Goal: Task Accomplishment & Management: Use online tool/utility

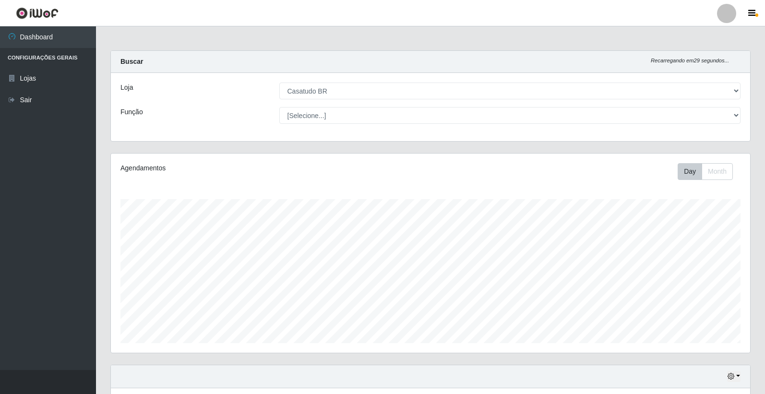
select select "197"
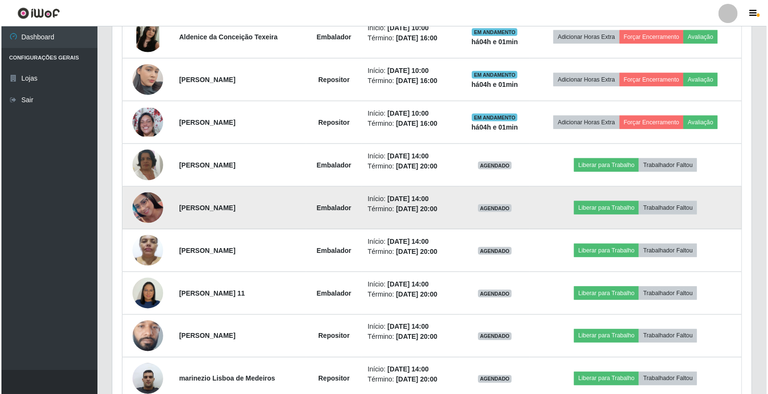
scroll to position [586, 0]
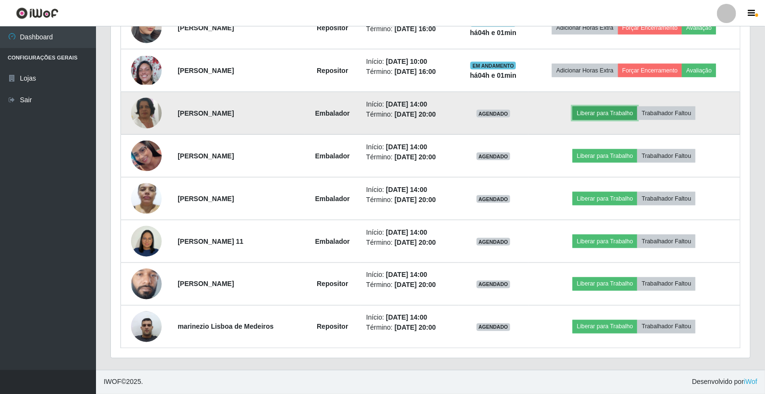
click at [606, 107] on button "Liberar para Trabalho" at bounding box center [605, 113] width 65 height 13
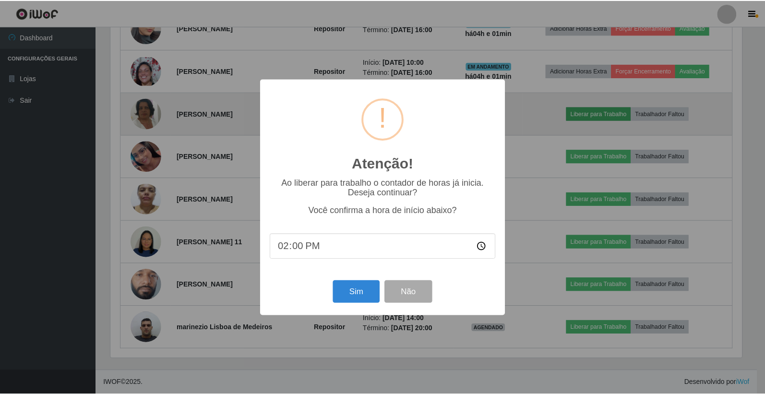
scroll to position [199, 634]
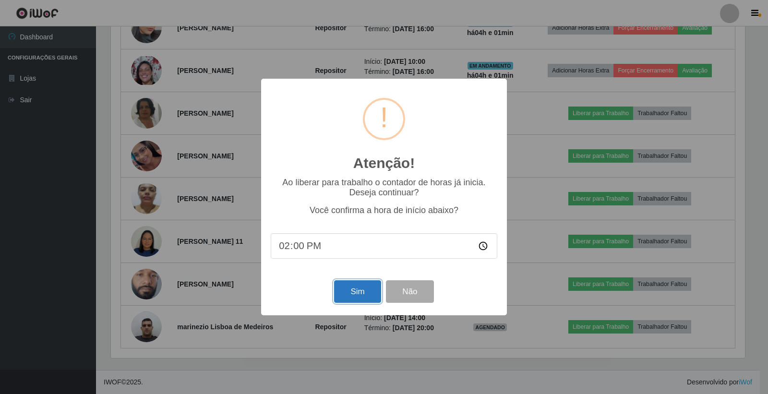
click at [346, 290] on button "Sim" at bounding box center [357, 291] width 47 height 23
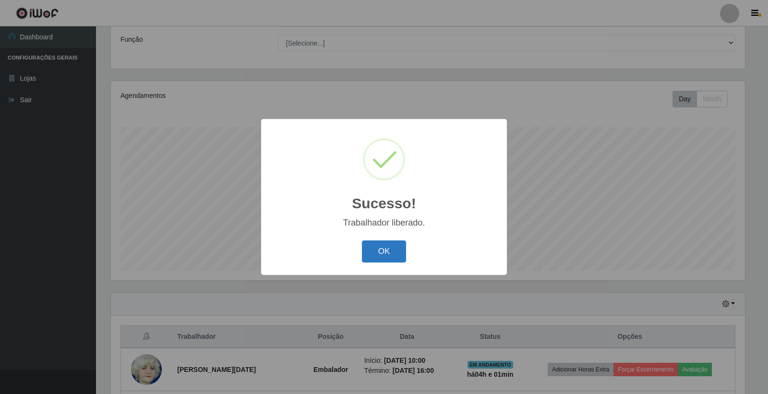
click at [385, 252] on button "OK" at bounding box center [384, 252] width 45 height 23
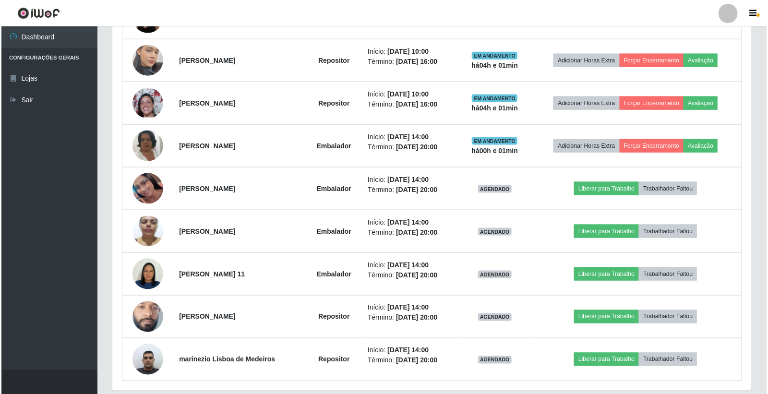
scroll to position [586, 0]
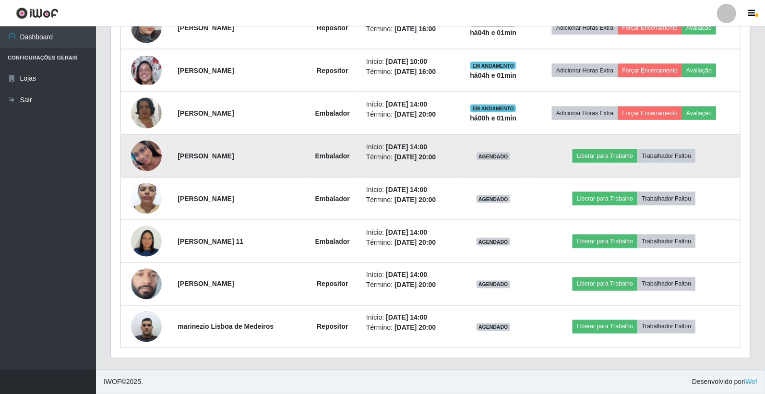
click at [138, 160] on img at bounding box center [146, 156] width 31 height 31
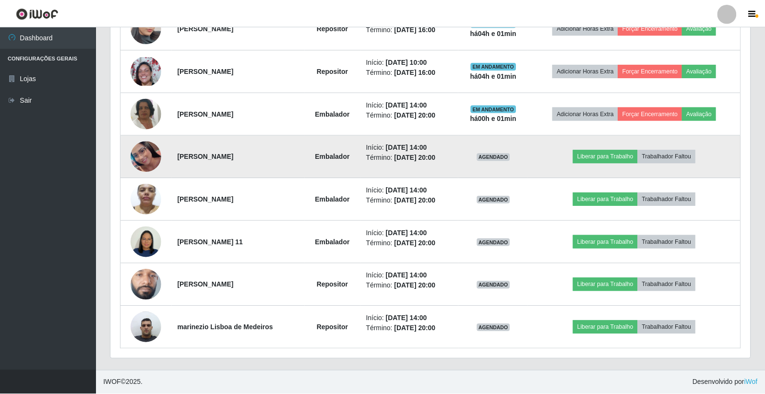
scroll to position [199, 634]
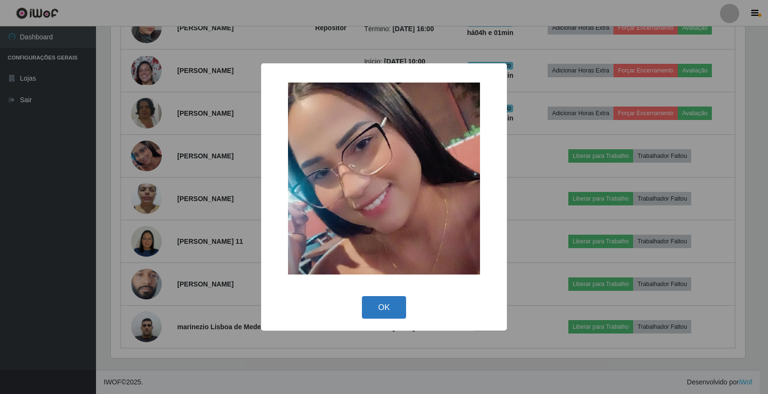
click at [387, 303] on button "OK" at bounding box center [384, 307] width 45 height 23
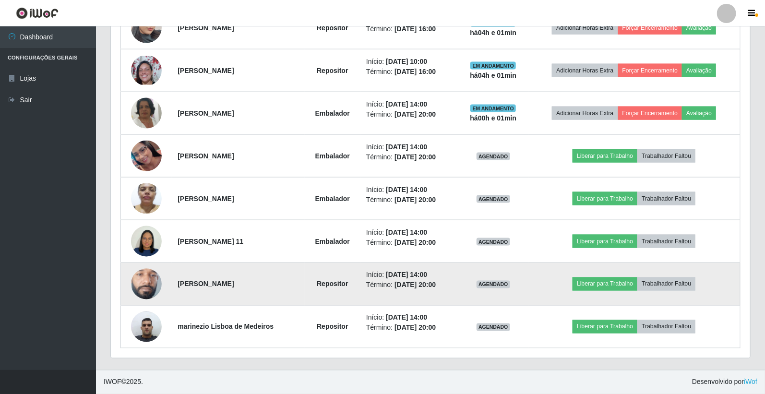
scroll to position [199, 639]
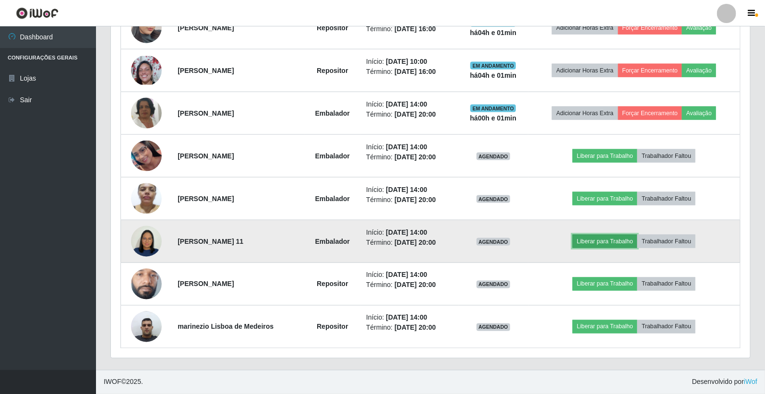
click at [599, 239] on button "Liberar para Trabalho" at bounding box center [605, 241] width 65 height 13
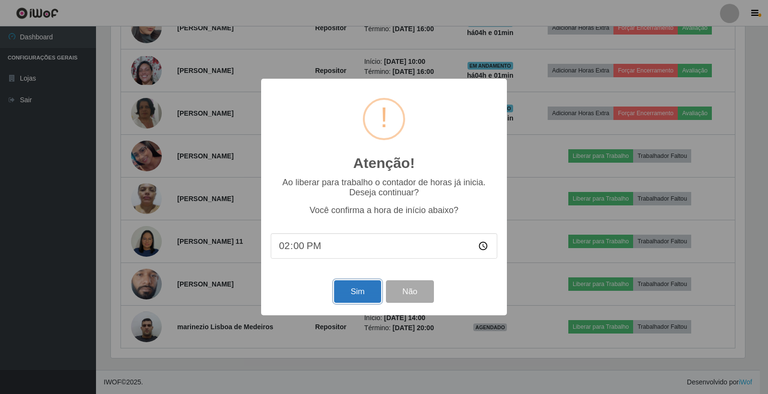
click at [363, 295] on button "Sim" at bounding box center [357, 291] width 47 height 23
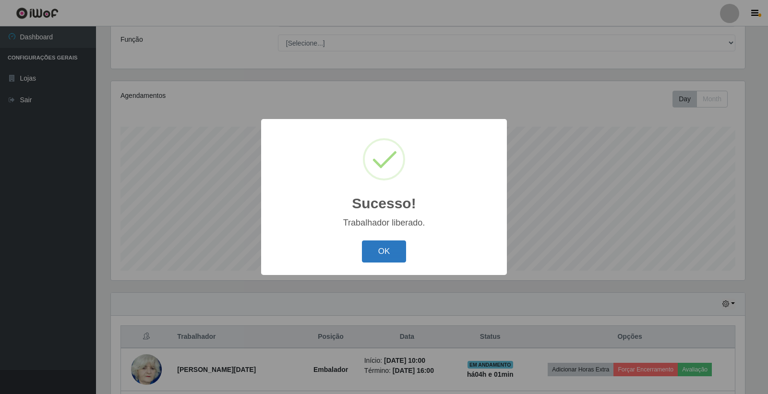
click at [380, 256] on button "OK" at bounding box center [384, 252] width 45 height 23
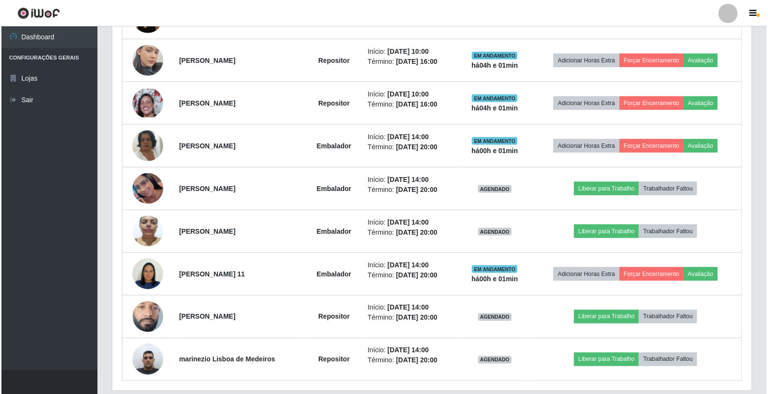
scroll to position [586, 0]
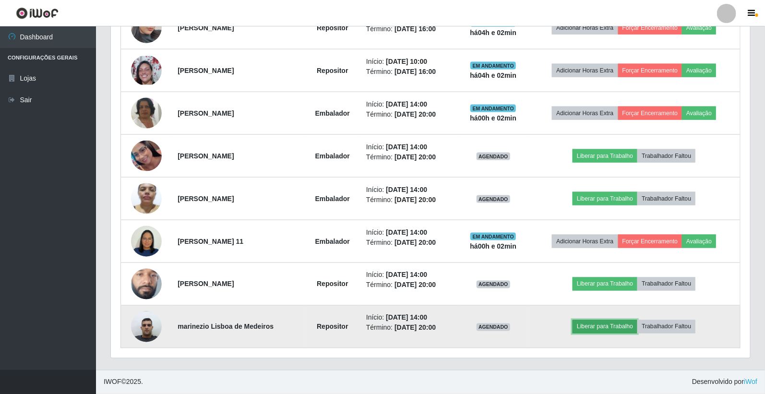
click at [592, 326] on button "Liberar para Trabalho" at bounding box center [605, 326] width 65 height 13
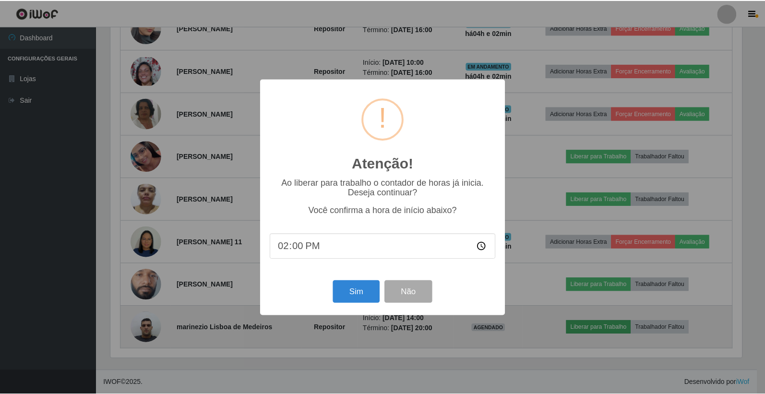
scroll to position [199, 634]
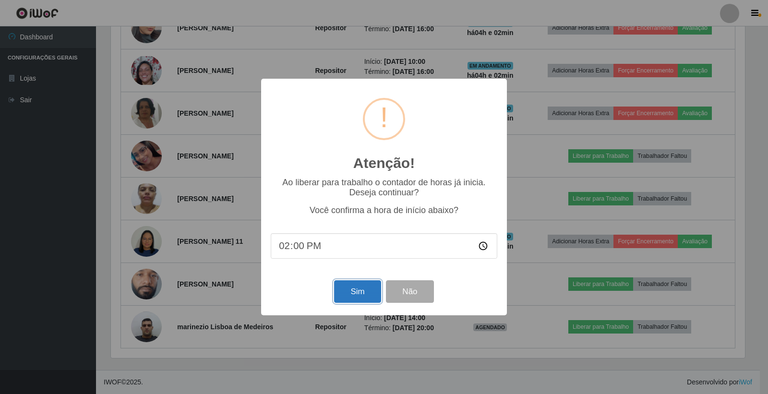
click at [362, 295] on button "Sim" at bounding box center [357, 291] width 47 height 23
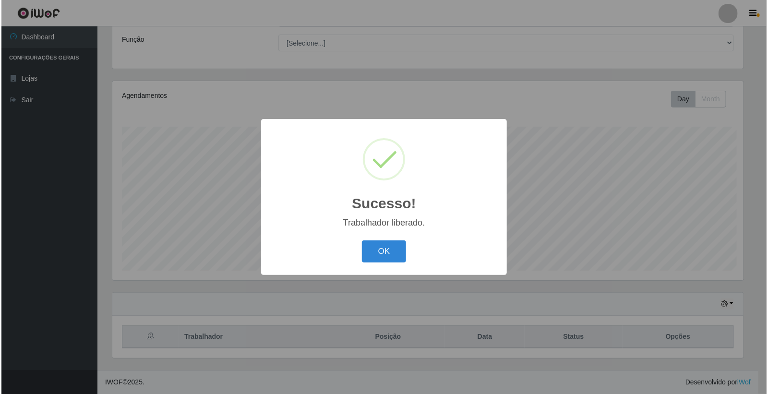
scroll to position [0, 0]
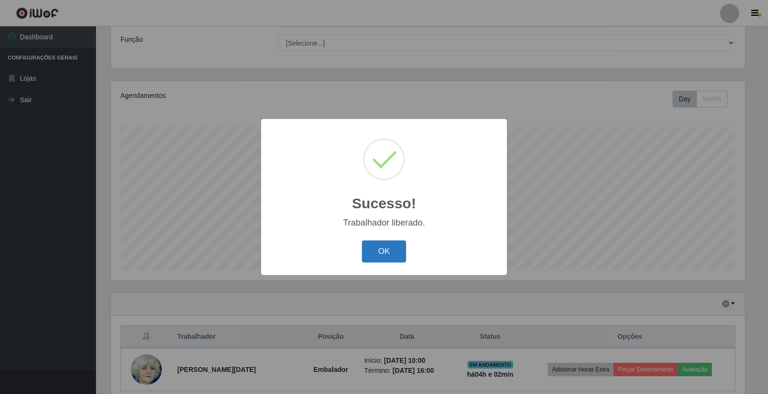
click at [381, 248] on button "OK" at bounding box center [384, 252] width 45 height 23
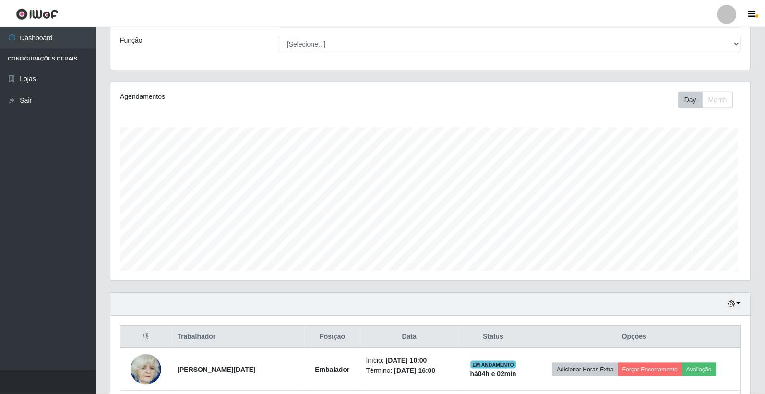
scroll to position [339, 0]
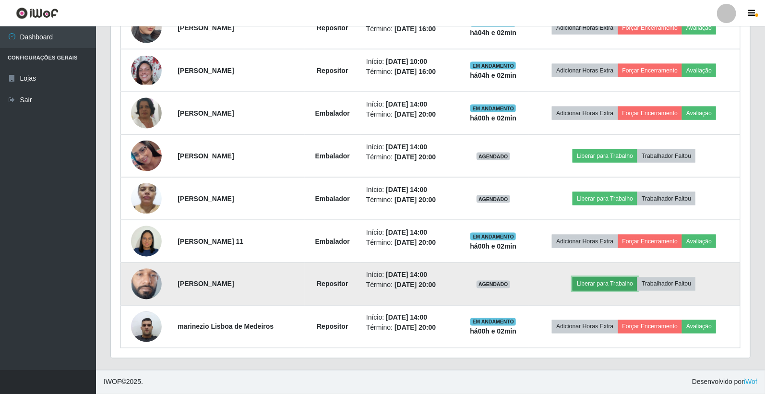
click at [623, 285] on button "Liberar para Trabalho" at bounding box center [605, 283] width 65 height 13
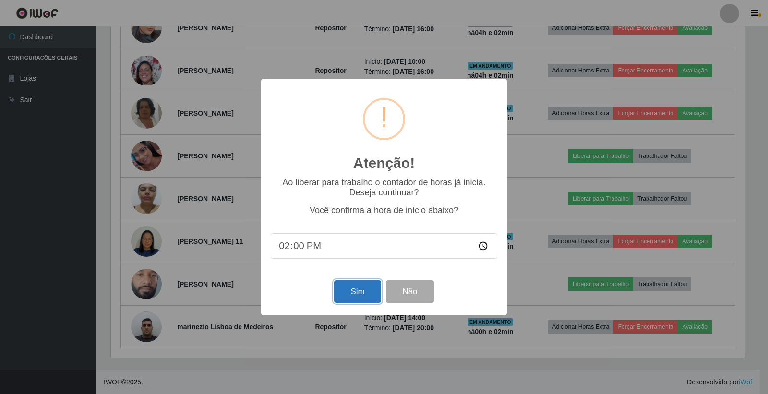
click at [366, 293] on button "Sim" at bounding box center [357, 291] width 47 height 23
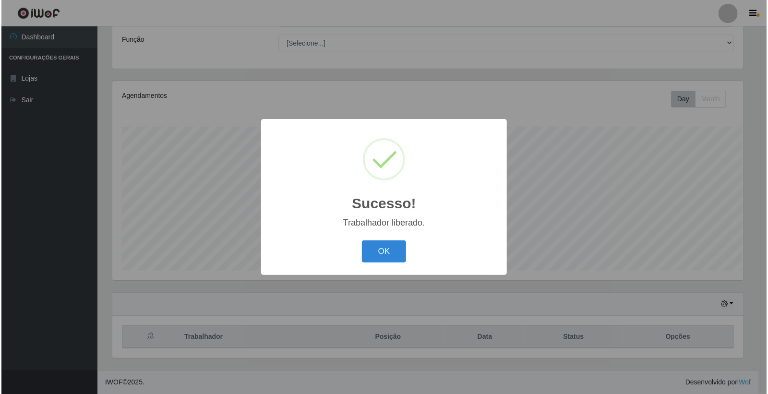
scroll to position [72, 0]
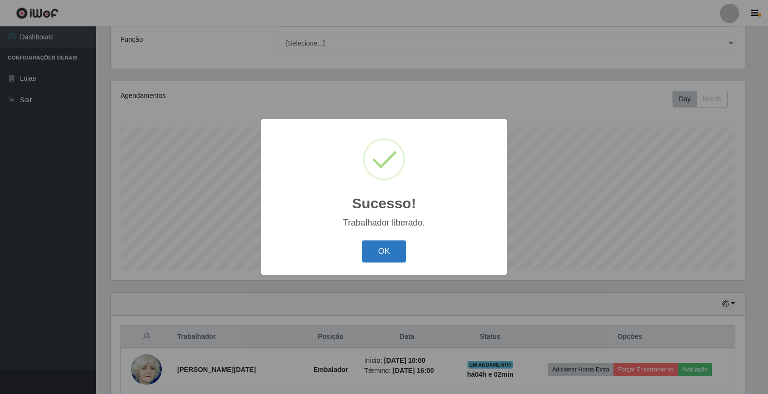
click at [391, 253] on button "OK" at bounding box center [384, 252] width 45 height 23
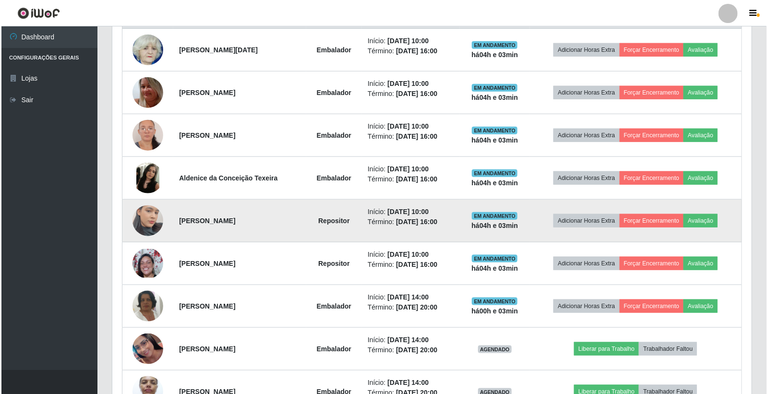
scroll to position [499, 0]
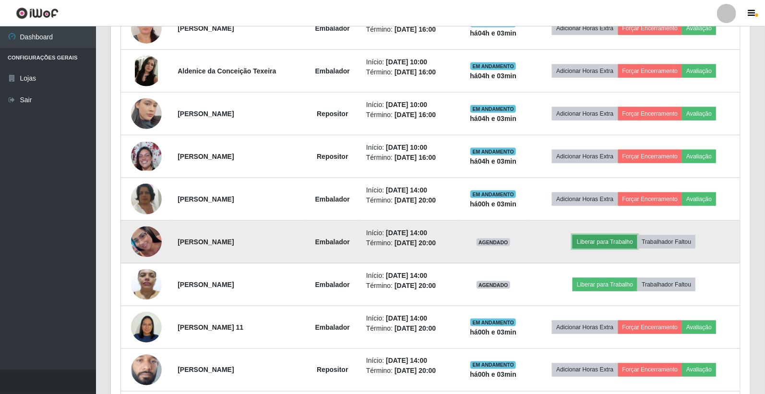
click at [607, 238] on button "Liberar para Trabalho" at bounding box center [605, 241] width 65 height 13
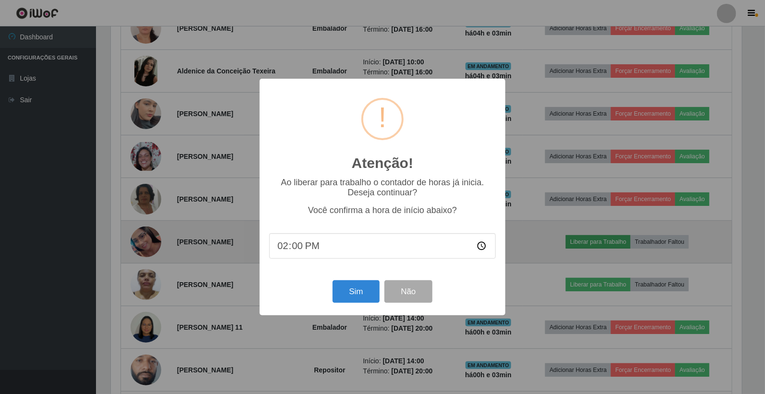
scroll to position [199, 634]
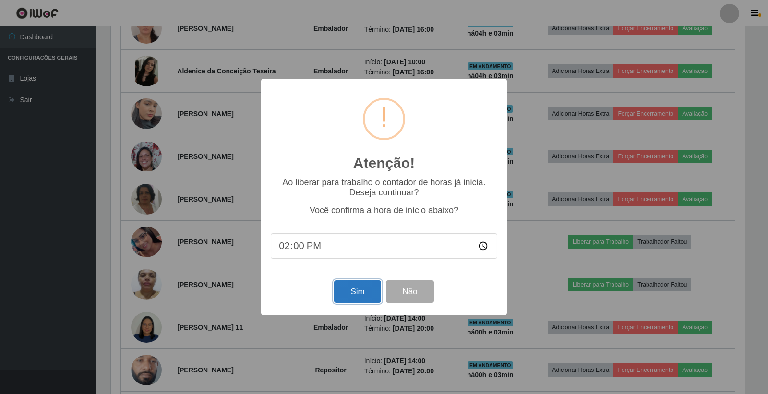
click at [363, 290] on button "Sim" at bounding box center [357, 291] width 47 height 23
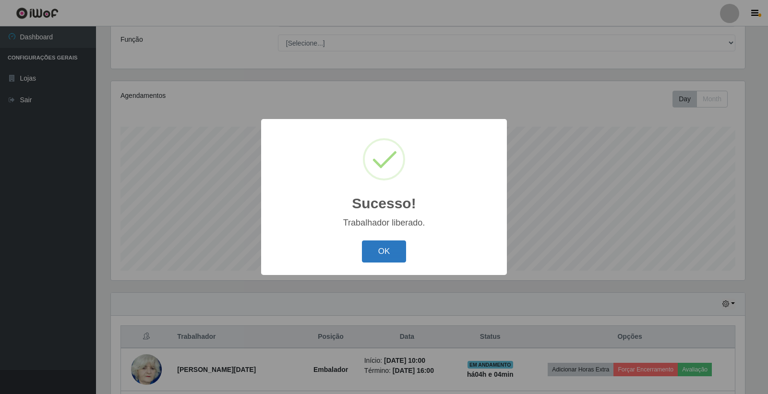
click at [371, 256] on button "OK" at bounding box center [384, 252] width 45 height 23
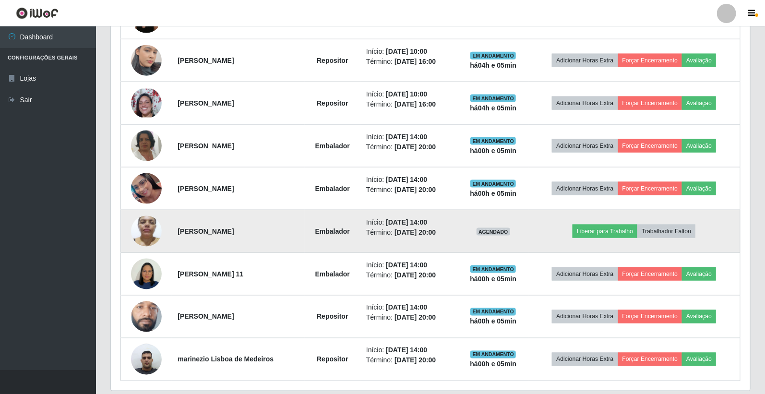
scroll to position [586, 0]
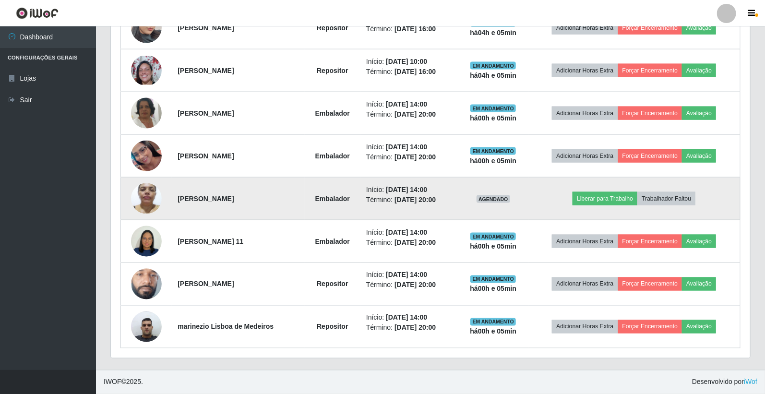
click at [144, 189] on img at bounding box center [146, 198] width 31 height 41
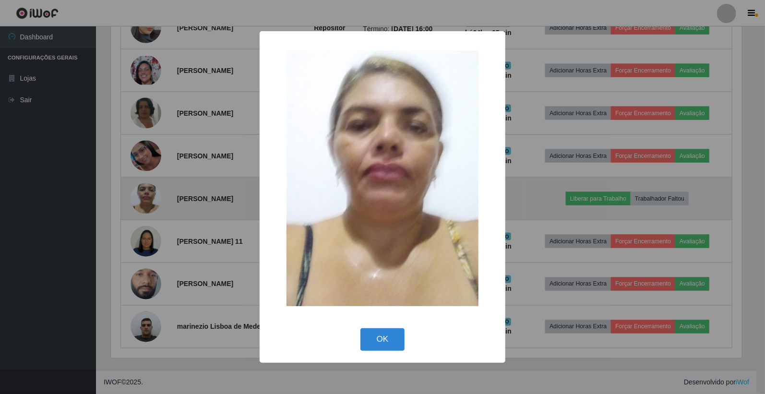
scroll to position [199, 634]
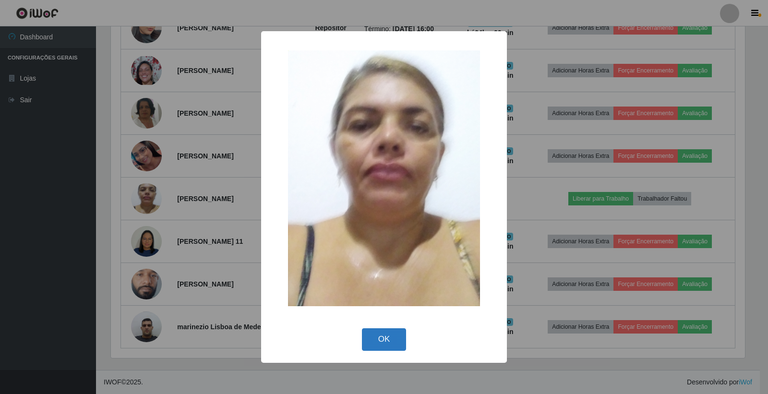
click at [368, 334] on button "OK" at bounding box center [384, 339] width 45 height 23
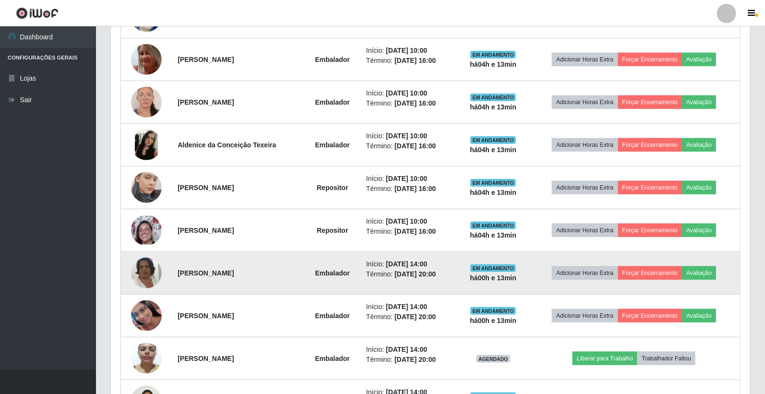
scroll to position [479, 0]
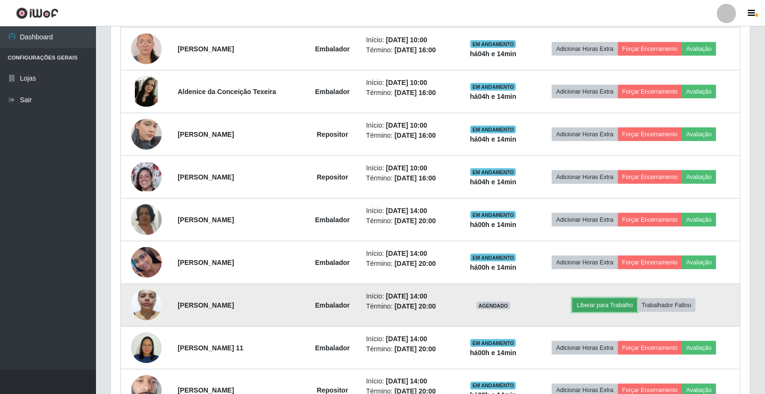
click at [602, 301] on button "Liberar para Trabalho" at bounding box center [605, 305] width 65 height 13
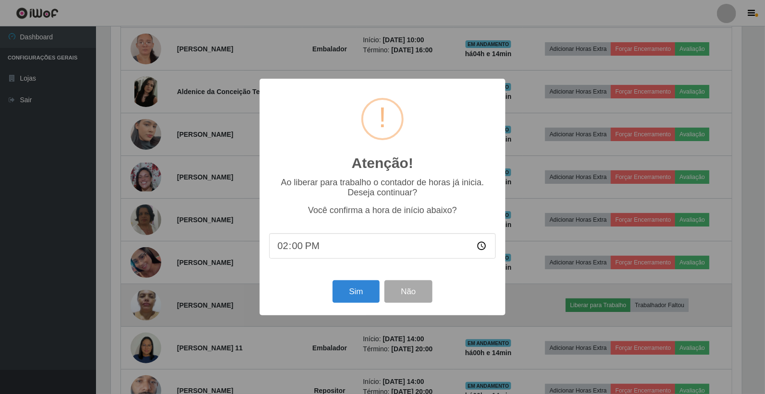
scroll to position [199, 634]
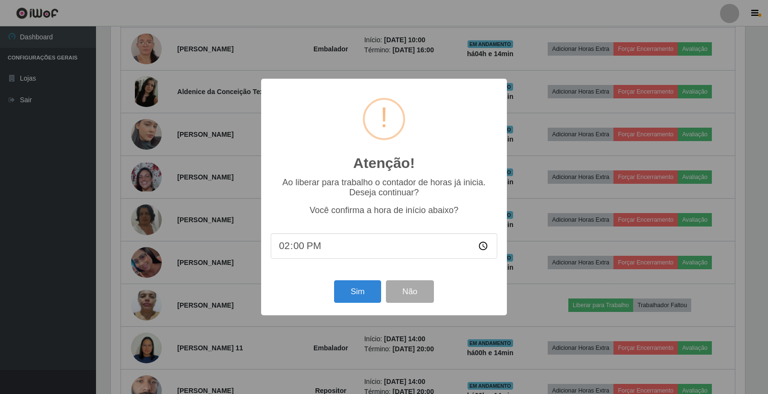
click at [359, 247] on input "14:00" at bounding box center [384, 245] width 227 height 25
click at [279, 251] on input "14:00" at bounding box center [384, 245] width 227 height 25
drag, startPoint x: 291, startPoint y: 249, endPoint x: 300, endPoint y: 252, distance: 9.6
click at [298, 251] on input "14:00" at bounding box center [384, 245] width 227 height 25
drag, startPoint x: 300, startPoint y: 252, endPoint x: 290, endPoint y: 250, distance: 10.2
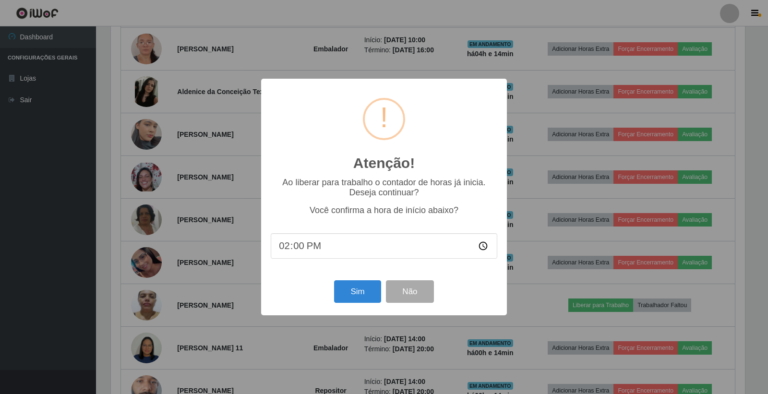
click at [296, 252] on input "14:00" at bounding box center [384, 245] width 227 height 25
click at [290, 249] on input "14:00" at bounding box center [384, 245] width 227 height 25
click at [295, 251] on input "14:00" at bounding box center [384, 245] width 227 height 25
type input "14:14"
click at [363, 298] on button "Sim" at bounding box center [357, 291] width 47 height 23
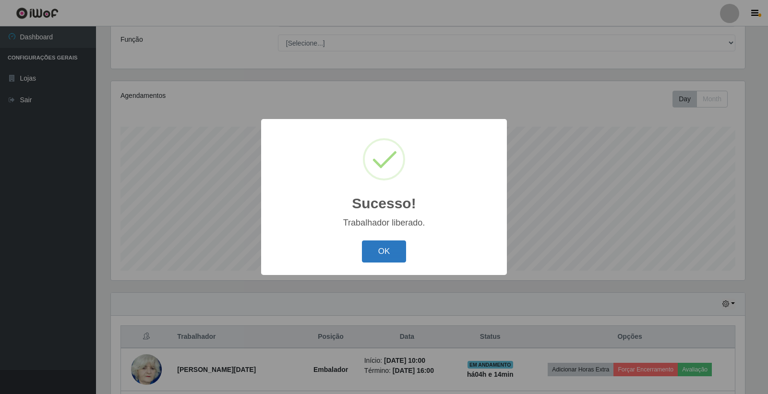
click at [378, 250] on button "OK" at bounding box center [384, 252] width 45 height 23
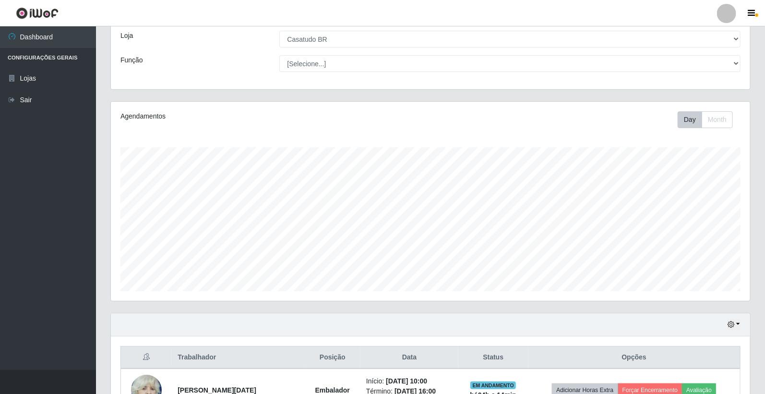
scroll to position [0, 0]
